Goal: Check status: Check status

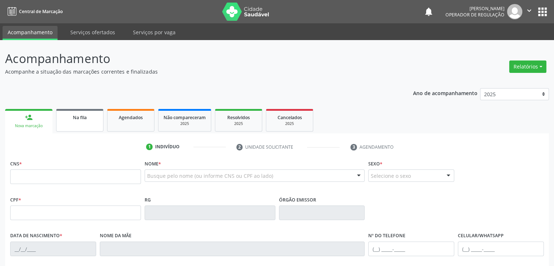
click at [93, 114] on div "Na fila" at bounding box center [80, 117] width 36 height 8
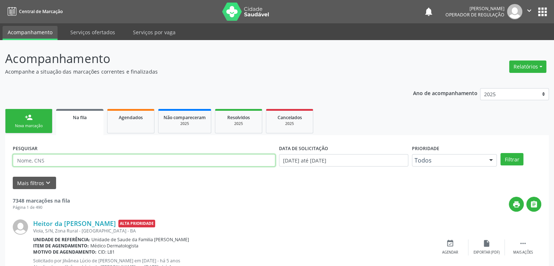
click at [72, 161] on input "text" at bounding box center [144, 160] width 262 height 12
type input "[PERSON_NAME]"
click at [500, 153] on button "Filtrar" at bounding box center [511, 159] width 23 height 12
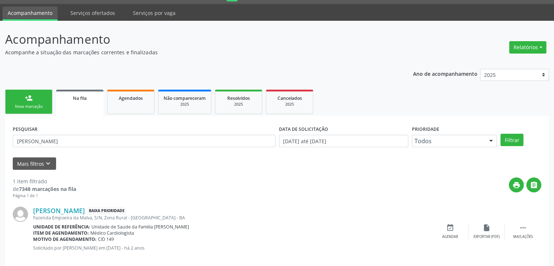
scroll to position [29, 0]
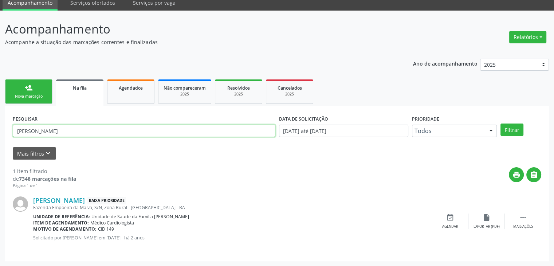
drag, startPoint x: 80, startPoint y: 128, endPoint x: 4, endPoint y: 146, distance: 77.3
click at [4, 146] on div "Acompanhamento Acompanhe a situação das marcações correntes e finalizadas Relat…" at bounding box center [277, 138] width 554 height 255
click at [500, 123] on button "Filtrar" at bounding box center [511, 129] width 23 height 12
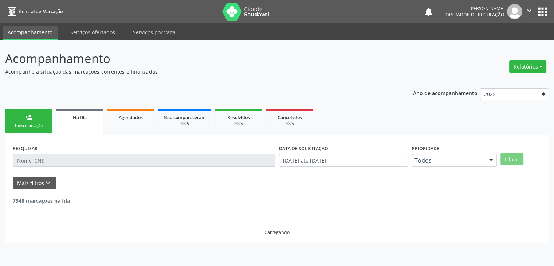
scroll to position [0, 0]
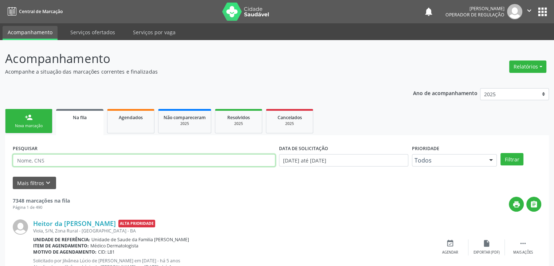
click at [46, 157] on input "text" at bounding box center [144, 160] width 262 height 12
click at [500, 153] on button "Filtrar" at bounding box center [511, 159] width 23 height 12
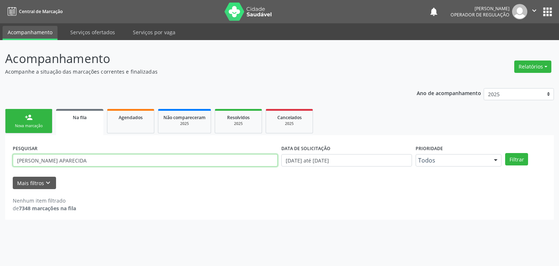
drag, startPoint x: 90, startPoint y: 162, endPoint x: 0, endPoint y: 169, distance: 90.2
click at [0, 169] on div "Acompanhamento Acompanhe a situação das marcações correntes e finalizadas Relat…" at bounding box center [279, 153] width 559 height 226
click at [505, 153] on button "Filtrar" at bounding box center [516, 159] width 23 height 12
click at [109, 159] on input "[PERSON_NAME]" at bounding box center [145, 160] width 265 height 12
drag, startPoint x: 109, startPoint y: 159, endPoint x: 17, endPoint y: 166, distance: 92.3
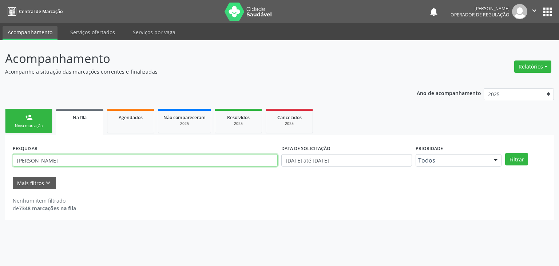
click at [17, 166] on input "[PERSON_NAME]" at bounding box center [145, 160] width 265 height 12
type input "U"
click at [505, 153] on button "Filtrar" at bounding box center [516, 159] width 23 height 12
drag, startPoint x: 68, startPoint y: 156, endPoint x: 0, endPoint y: 169, distance: 69.6
click at [0, 169] on div "Acompanhamento Acompanhe a situação das marcações correntes e finalizadas Relat…" at bounding box center [279, 153] width 559 height 226
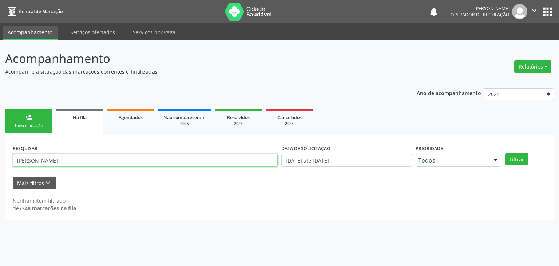
click at [505, 153] on button "Filtrar" at bounding box center [516, 159] width 23 height 12
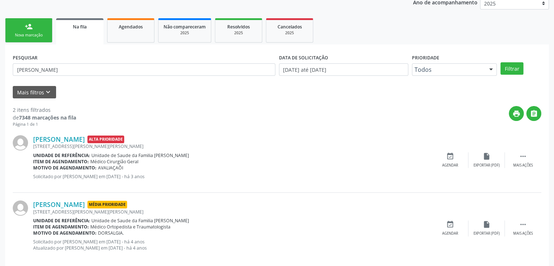
scroll to position [101, 0]
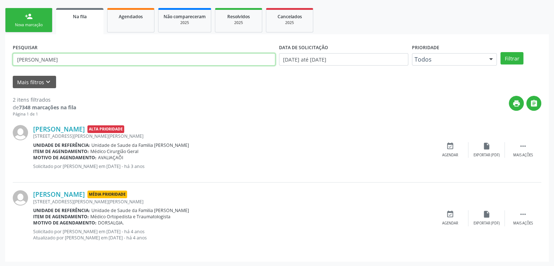
drag, startPoint x: 63, startPoint y: 58, endPoint x: 13, endPoint y: 68, distance: 50.8
click at [17, 67] on div "PESQUISAR [PERSON_NAME]" at bounding box center [144, 56] width 266 height 28
drag, startPoint x: 13, startPoint y: 68, endPoint x: 9, endPoint y: 68, distance: 4.4
click at [10, 68] on div "PESQUISAR NEUZA DA SILVA DATA DE SOLICITAÇÃO [DATE] até [DATE] Prioridade Todos…" at bounding box center [276, 147] width 543 height 227
drag, startPoint x: 9, startPoint y: 68, endPoint x: 3, endPoint y: 69, distance: 6.2
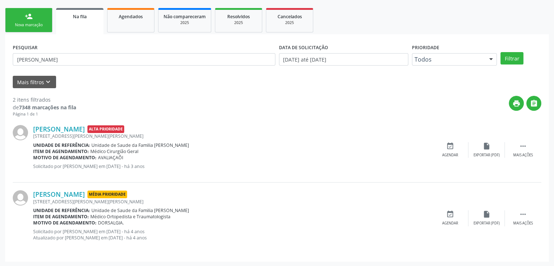
click at [3, 69] on div "Acompanhamento Acompanhe a situação das marcações correntes e finalizadas Relat…" at bounding box center [277, 102] width 554 height 327
drag, startPoint x: 75, startPoint y: 58, endPoint x: 0, endPoint y: 74, distance: 76.5
click at [0, 74] on div "Acompanhamento Acompanhe a situação das marcações correntes e finalizadas Relat…" at bounding box center [277, 102] width 554 height 327
type input "N EUZA DA SIL VA"
drag, startPoint x: 150, startPoint y: 56, endPoint x: 0, endPoint y: 79, distance: 152.0
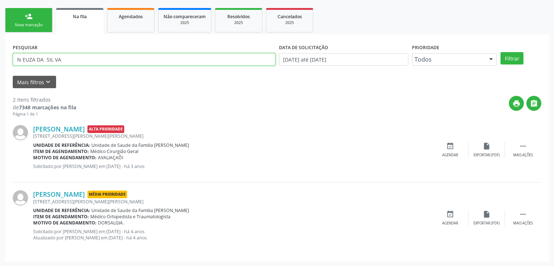
click at [0, 79] on div "Acompanhamento Acompanhe a situação das marcações correntes e finalizadas Relat…" at bounding box center [277, 102] width 554 height 327
click at [500, 52] on button "Filtrar" at bounding box center [511, 58] width 23 height 12
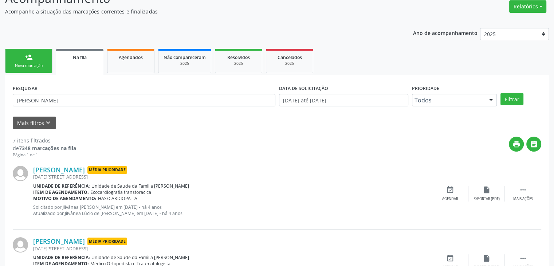
scroll to position [0, 0]
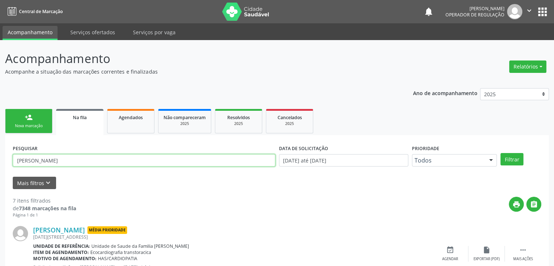
drag, startPoint x: 79, startPoint y: 160, endPoint x: 0, endPoint y: 147, distance: 79.6
click at [500, 153] on button "Filtrar" at bounding box center [511, 159] width 23 height 12
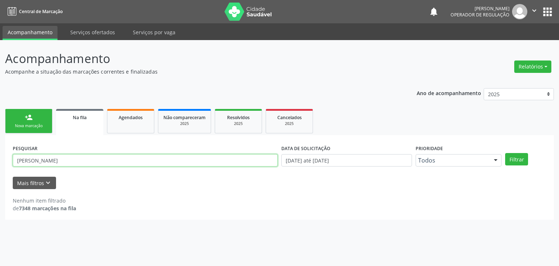
click at [67, 159] on input "[PERSON_NAME]" at bounding box center [145, 160] width 265 height 12
type input "J"
type input "A"
click at [505, 153] on button "Filtrar" at bounding box center [516, 159] width 23 height 12
click at [62, 159] on input "[PERSON_NAME]" at bounding box center [145, 160] width 265 height 12
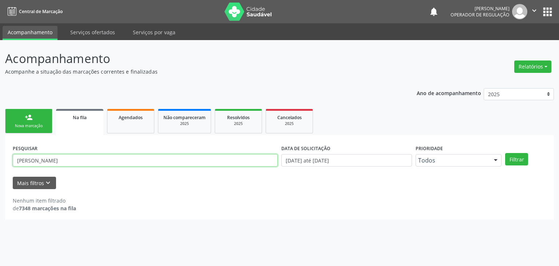
click at [505, 153] on button "Filtrar" at bounding box center [516, 159] width 23 height 12
drag, startPoint x: 76, startPoint y: 163, endPoint x: 0, endPoint y: 173, distance: 77.1
click at [0, 173] on div "Acompanhamento Acompanhe a situação das marcações correntes e finalizadas Relat…" at bounding box center [279, 153] width 559 height 226
click at [514, 159] on button "Filtrar" at bounding box center [516, 159] width 23 height 12
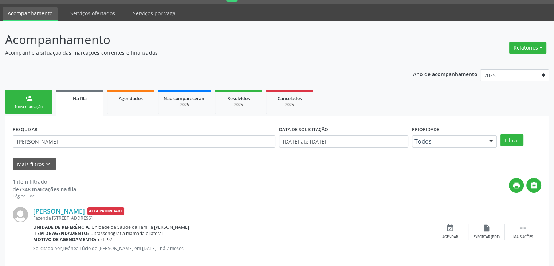
scroll to position [29, 0]
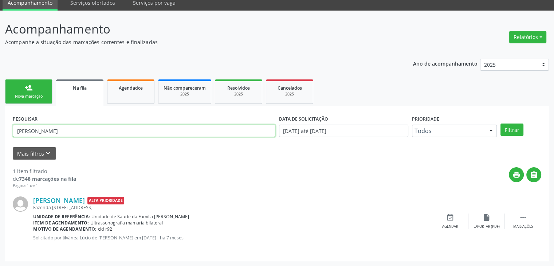
drag, startPoint x: 129, startPoint y: 130, endPoint x: 0, endPoint y: 155, distance: 131.5
click at [0, 155] on div "Acompanhamento Acompanhe a situação das marcações correntes e finalizadas Relat…" at bounding box center [277, 138] width 554 height 255
click at [500, 123] on button "Filtrar" at bounding box center [511, 129] width 23 height 12
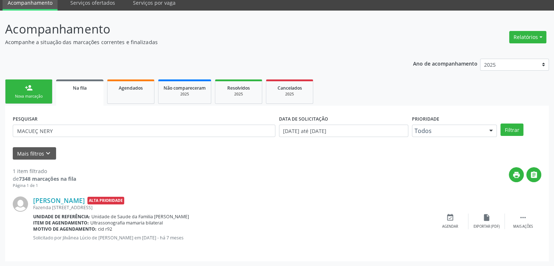
scroll to position [0, 0]
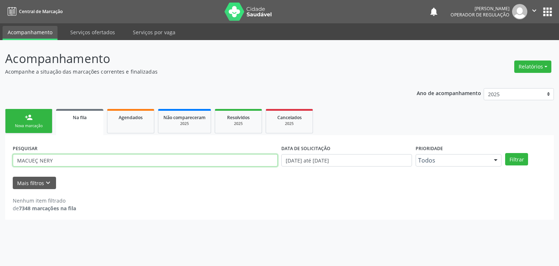
drag, startPoint x: 37, startPoint y: 160, endPoint x: 25, endPoint y: 166, distance: 13.5
click at [25, 166] on div "PESQUISAR MACUEÇ NERY" at bounding box center [145, 157] width 269 height 28
click at [505, 153] on button "Filtrar" at bounding box center [516, 159] width 23 height 12
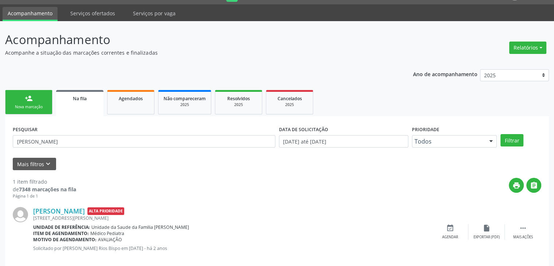
scroll to position [29, 0]
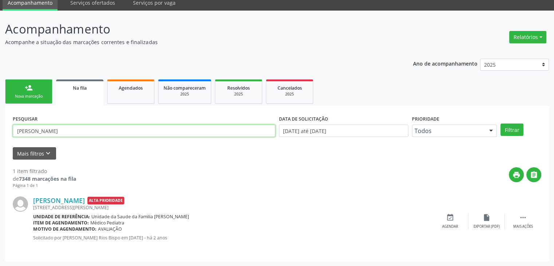
drag, startPoint x: 78, startPoint y: 131, endPoint x: 0, endPoint y: 142, distance: 79.0
click at [0, 142] on div "Acompanhamento Acompanhe a situação das marcações correntes e finalizadas Relat…" at bounding box center [277, 138] width 554 height 255
click at [500, 123] on button "Filtrar" at bounding box center [511, 129] width 23 height 12
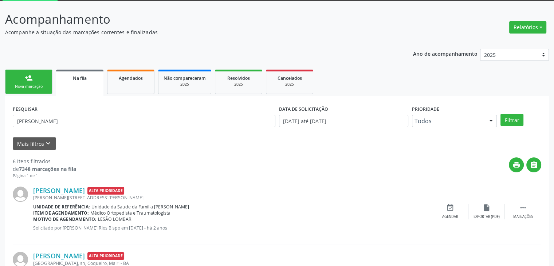
scroll to position [4, 0]
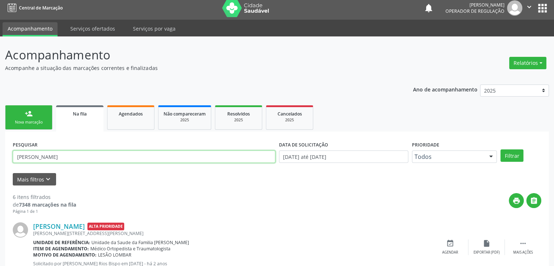
drag, startPoint x: 74, startPoint y: 155, endPoint x: 0, endPoint y: 158, distance: 73.9
click at [500, 149] on button "Filtrar" at bounding box center [511, 155] width 23 height 12
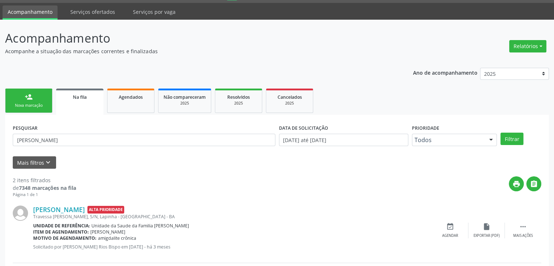
scroll to position [0, 0]
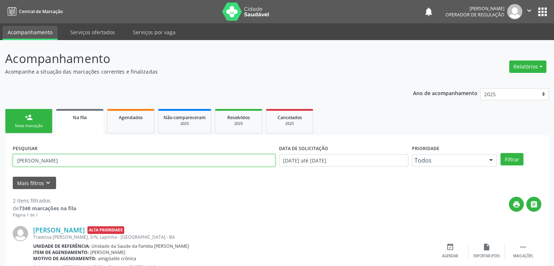
drag, startPoint x: 36, startPoint y: 171, endPoint x: 0, endPoint y: 174, distance: 36.2
click at [0, 174] on div "Acompanhamento Acompanhe a situação das marcações correntes e finalizadas Relat…" at bounding box center [277, 200] width 554 height 321
click at [500, 153] on button "Filtrar" at bounding box center [511, 159] width 23 height 12
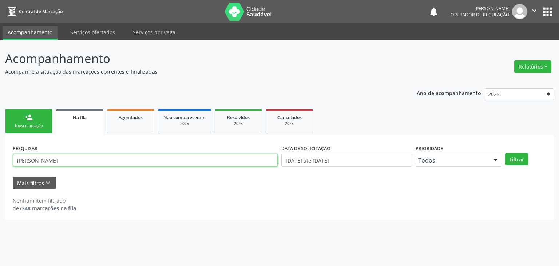
click at [92, 163] on input "[PERSON_NAME]" at bounding box center [145, 160] width 265 height 12
click at [505, 153] on button "Filtrar" at bounding box center [516, 159] width 23 height 12
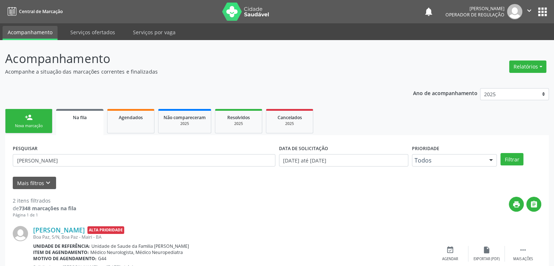
scroll to position [101, 0]
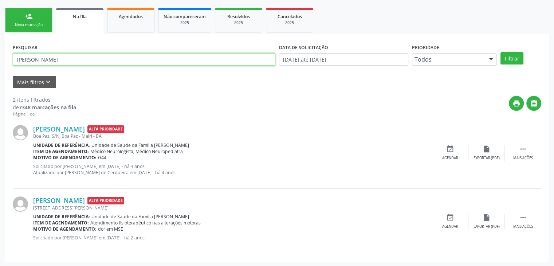
drag, startPoint x: 69, startPoint y: 59, endPoint x: 0, endPoint y: 64, distance: 69.4
click at [0, 64] on div "Acompanhamento Acompanhe a situação das marcações correntes e finalizadas Relat…" at bounding box center [277, 102] width 554 height 327
type input "I"
click at [412, 83] on div "Mais filtros keyboard_arrow_down" at bounding box center [277, 82] width 532 height 13
